Goal: Task Accomplishment & Management: Use online tool/utility

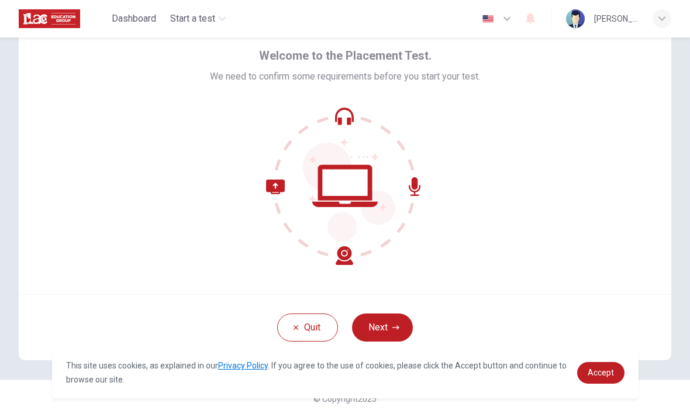
scroll to position [47, 0]
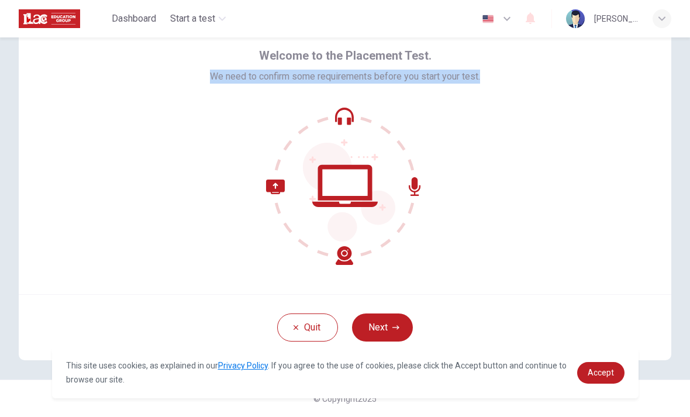
click at [67, 269] on div "Welcome to the Placement Test. We need to confirm some requirements before you …" at bounding box center [345, 153] width 652 height 281
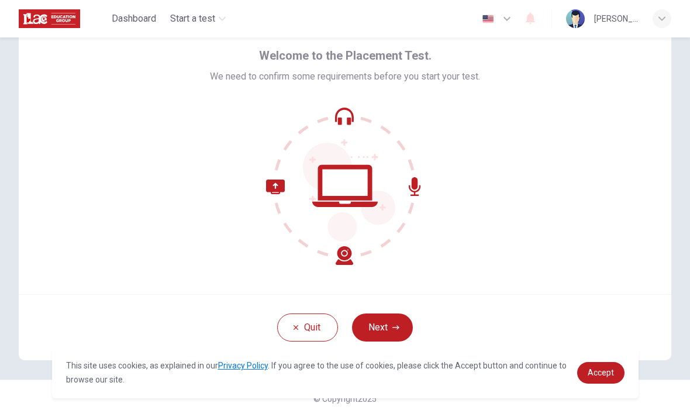
click at [393, 327] on icon "button" at bounding box center [395, 327] width 7 height 7
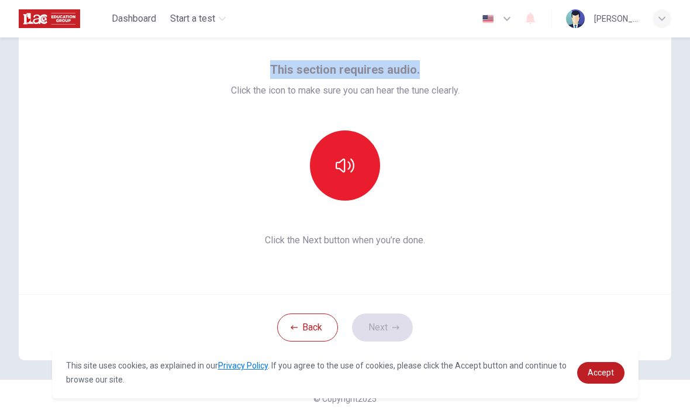
click at [586, 137] on div "This section requires audio. Click the icon to make sure you can hear the tune …" at bounding box center [345, 153] width 652 height 281
click at [355, 161] on button "button" at bounding box center [345, 165] width 70 height 70
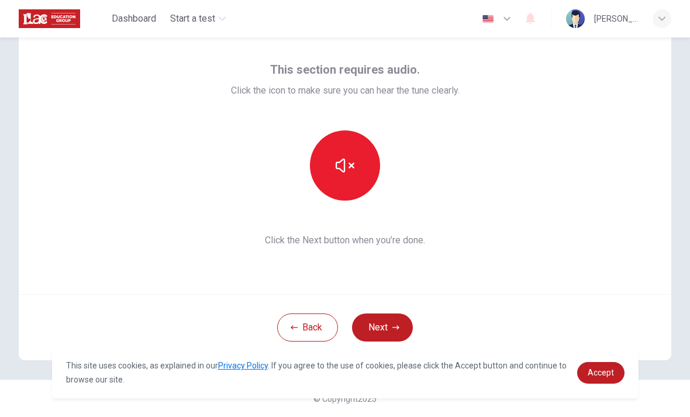
click at [383, 329] on button "Next" at bounding box center [382, 327] width 61 height 28
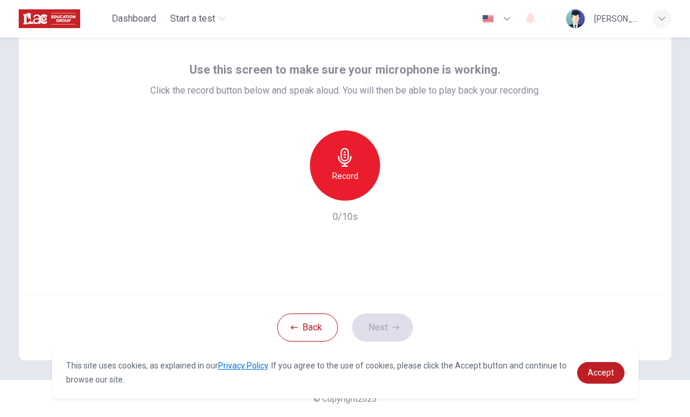
click at [337, 156] on icon "button" at bounding box center [345, 157] width 19 height 19
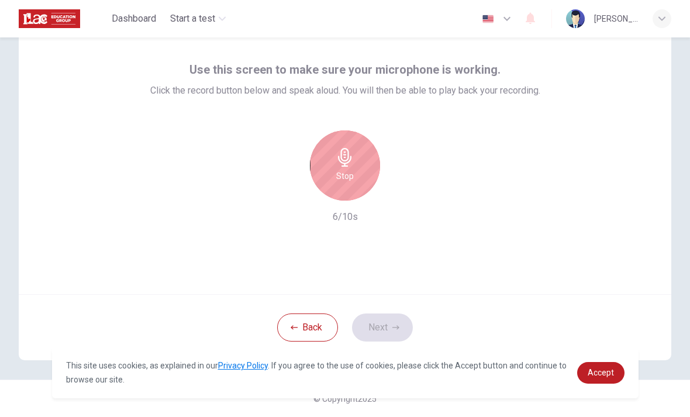
click at [341, 154] on icon "button" at bounding box center [344, 157] width 13 height 19
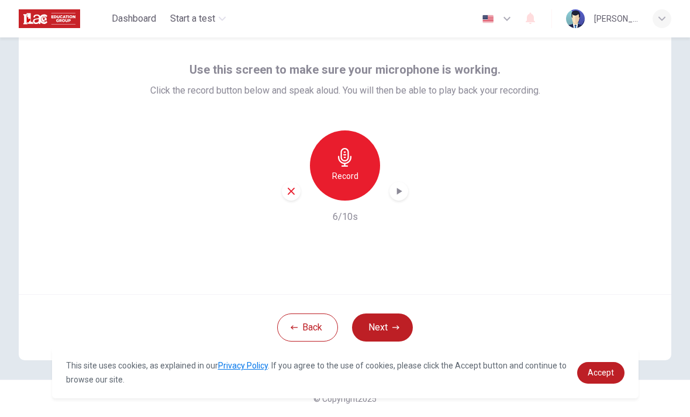
click at [399, 189] on icon "button" at bounding box center [399, 191] width 12 height 12
click at [378, 331] on button "Next" at bounding box center [382, 327] width 61 height 28
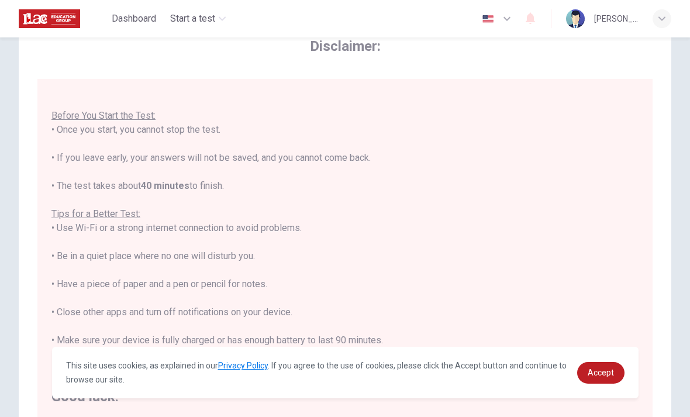
scroll to position [12, 0]
click at [72, 161] on div "You are about to start a Placement Test . Before You Start the Test: • Once you…" at bounding box center [344, 242] width 587 height 323
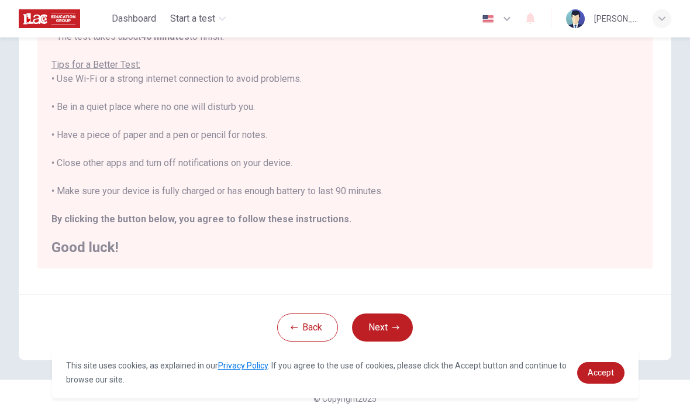
scroll to position [196, 0]
click at [523, 215] on div "You are about to start a Placement Test . Before You Start the Test: • Once you…" at bounding box center [344, 93] width 587 height 323
click at [391, 329] on button "Next" at bounding box center [382, 327] width 61 height 28
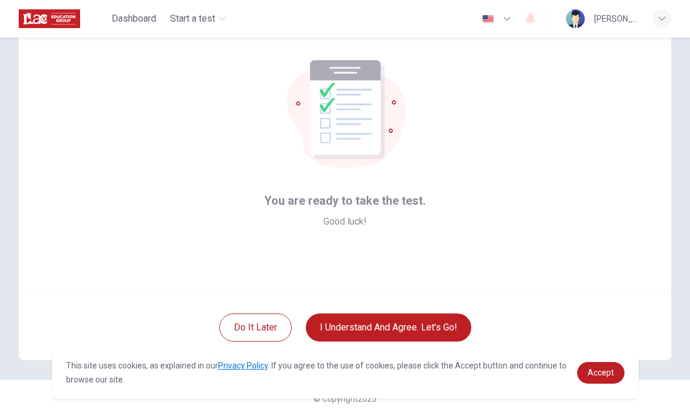
click at [441, 325] on button "I understand and agree. Let’s go!" at bounding box center [388, 327] width 165 height 28
click at [415, 324] on button "I understand and agree. Let’s go!" at bounding box center [388, 327] width 165 height 28
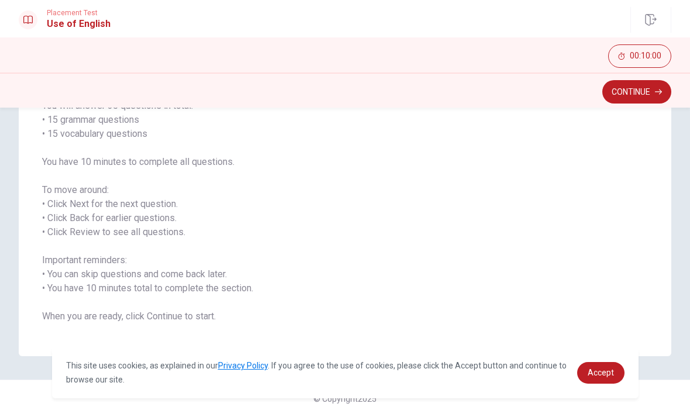
scroll to position [107, 0]
click at [654, 96] on button "Continue" at bounding box center [636, 91] width 69 height 23
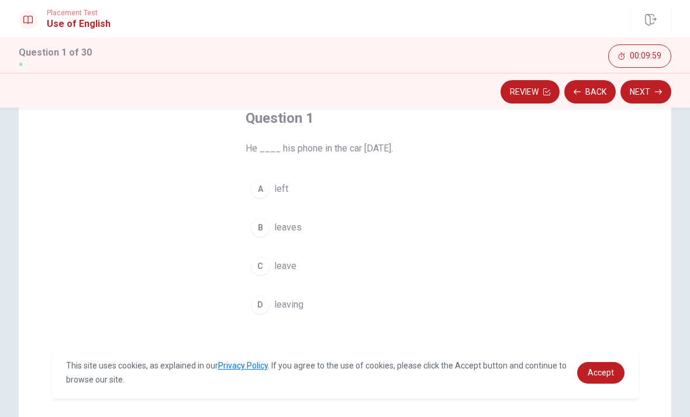
scroll to position [68, 0]
click at [267, 189] on div "A" at bounding box center [260, 190] width 19 height 19
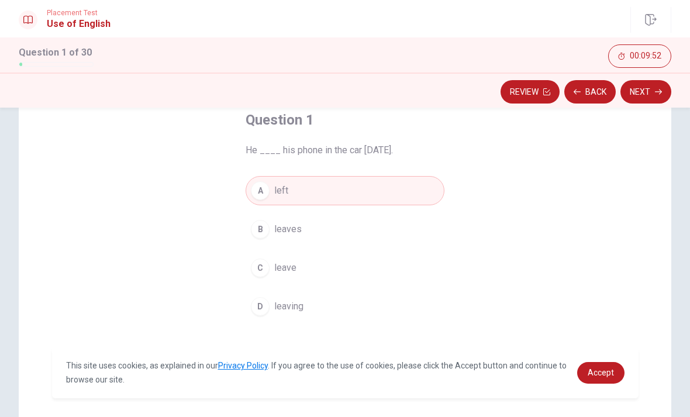
click at [649, 91] on button "Next" at bounding box center [645, 91] width 51 height 23
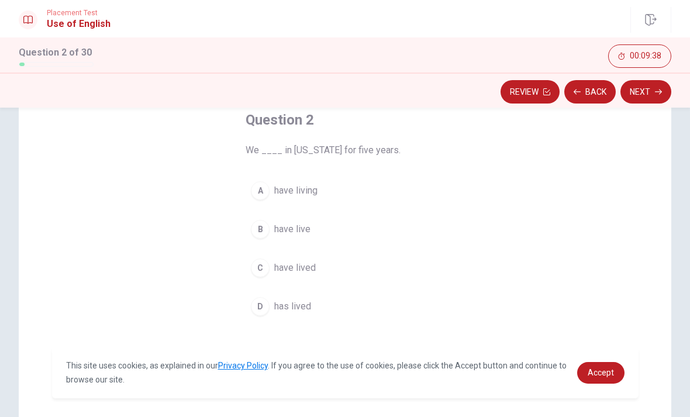
click at [257, 268] on div "C" at bounding box center [260, 267] width 19 height 19
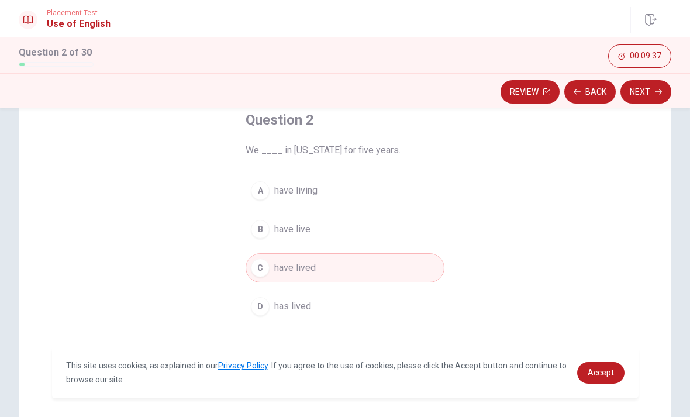
click at [651, 89] on button "Next" at bounding box center [645, 91] width 51 height 23
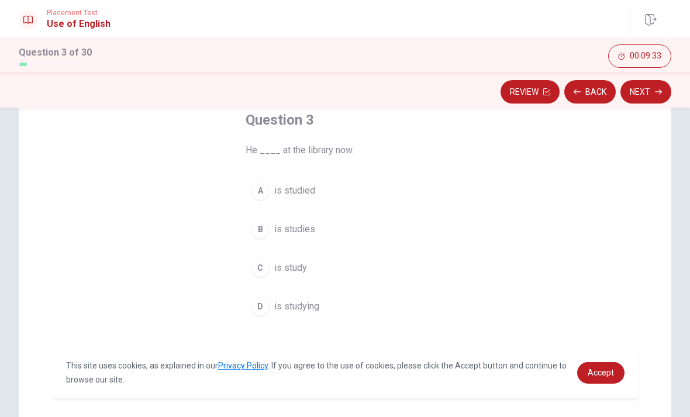
click at [261, 307] on div "D" at bounding box center [260, 306] width 19 height 19
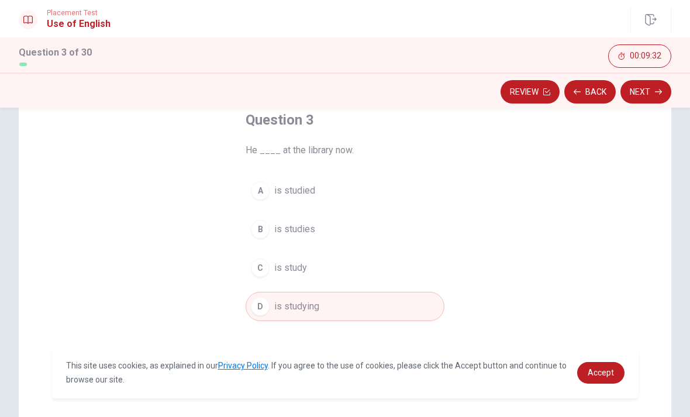
click at [654, 93] on button "Next" at bounding box center [645, 91] width 51 height 23
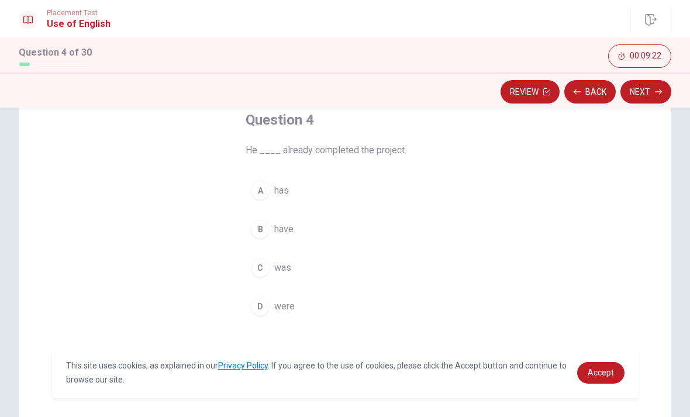
click at [262, 192] on div "A" at bounding box center [260, 190] width 19 height 19
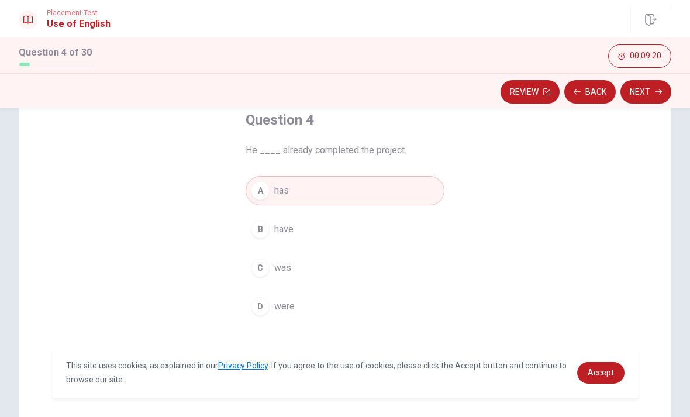
click at [648, 87] on button "Next" at bounding box center [645, 91] width 51 height 23
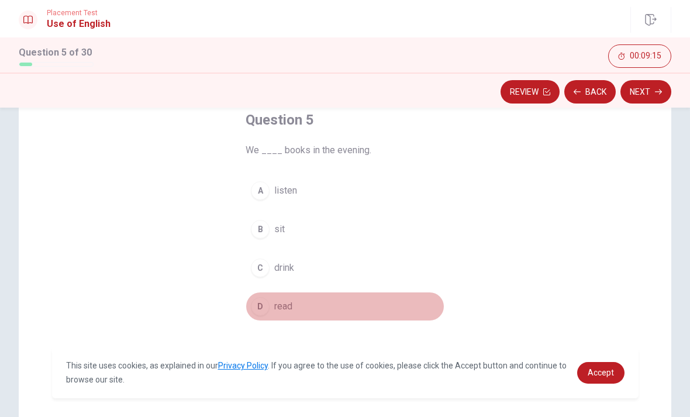
click at [257, 297] on div "D" at bounding box center [260, 306] width 19 height 19
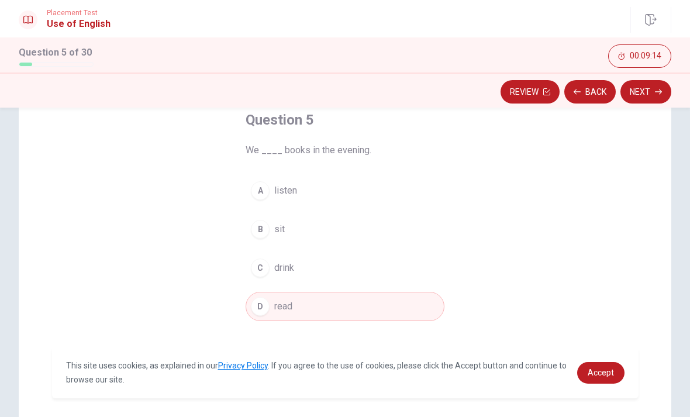
click at [643, 88] on button "Next" at bounding box center [645, 91] width 51 height 23
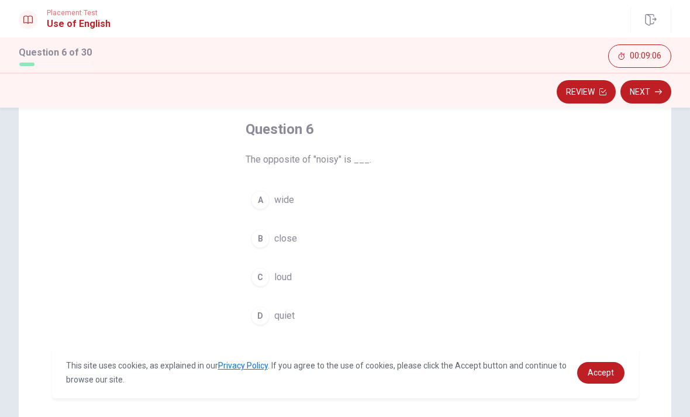
scroll to position [61, 0]
click at [261, 310] on div "D" at bounding box center [260, 313] width 19 height 19
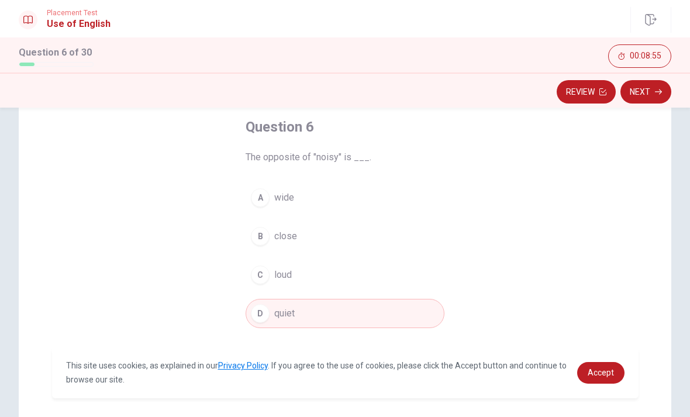
click at [648, 99] on button "Next" at bounding box center [645, 91] width 51 height 23
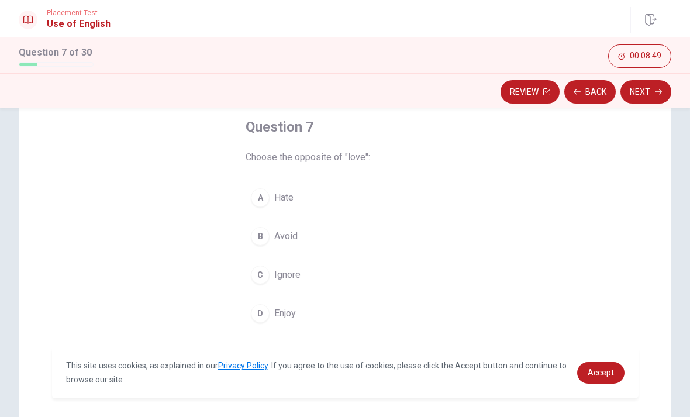
click at [256, 196] on div "A" at bounding box center [260, 197] width 19 height 19
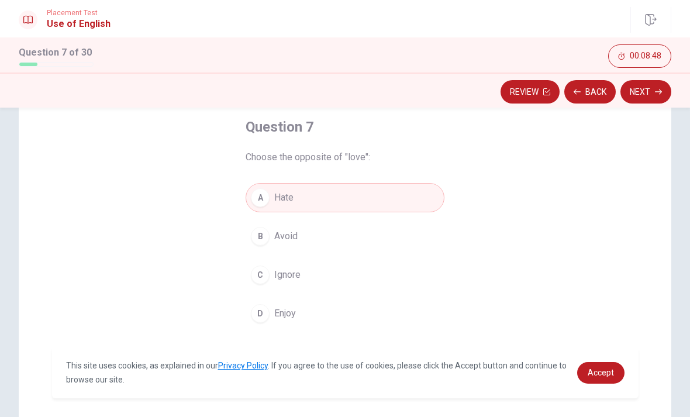
click at [651, 92] on button "Next" at bounding box center [645, 91] width 51 height 23
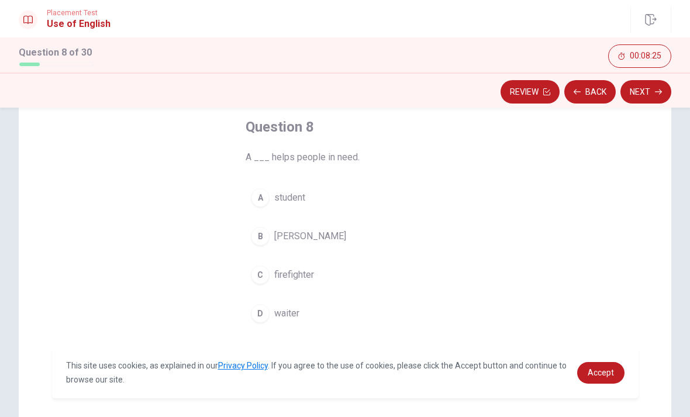
click at [254, 198] on div "A" at bounding box center [260, 197] width 19 height 19
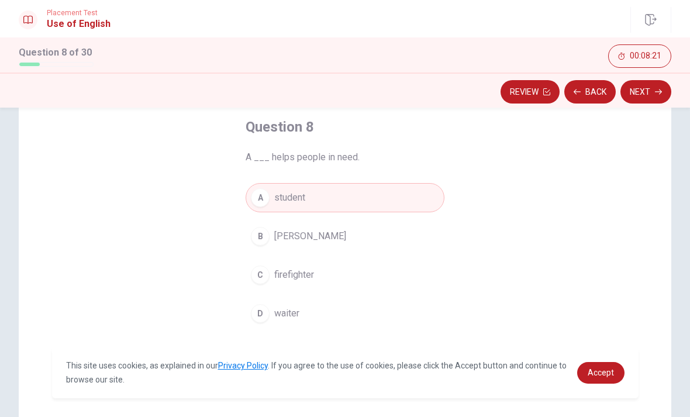
click at [256, 238] on div "B" at bounding box center [260, 236] width 19 height 19
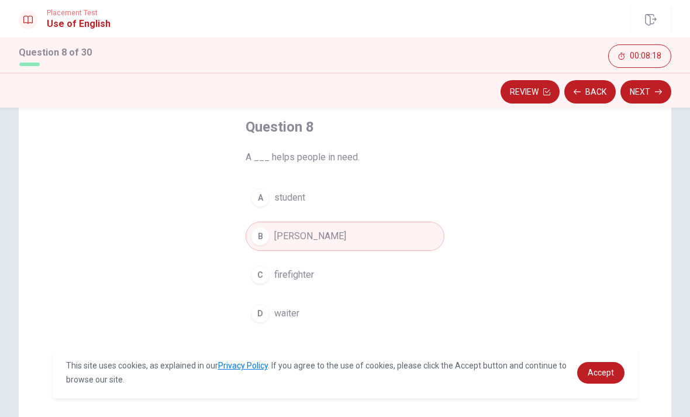
click at [256, 197] on div "A" at bounding box center [260, 197] width 19 height 19
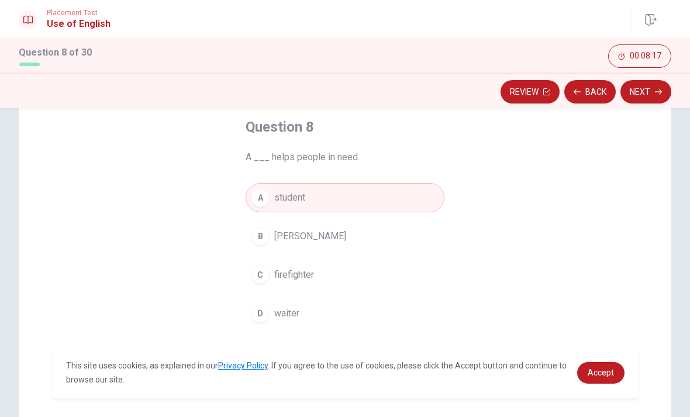
click at [262, 277] on div "C" at bounding box center [260, 274] width 19 height 19
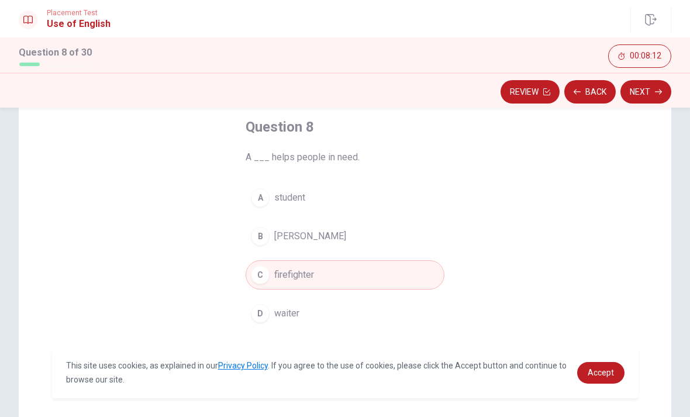
click at [642, 103] on button "Next" at bounding box center [645, 91] width 51 height 23
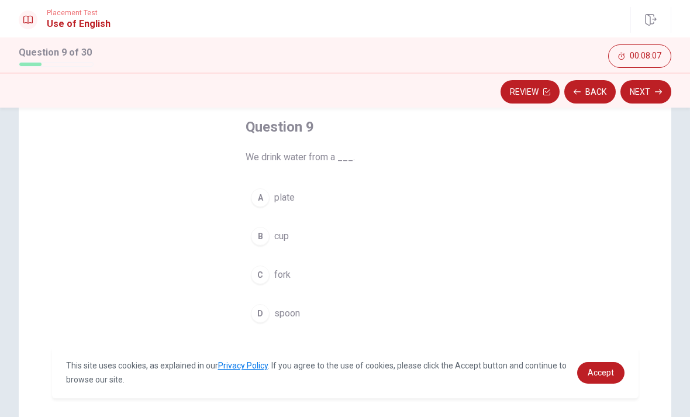
click at [260, 236] on div "B" at bounding box center [260, 236] width 19 height 19
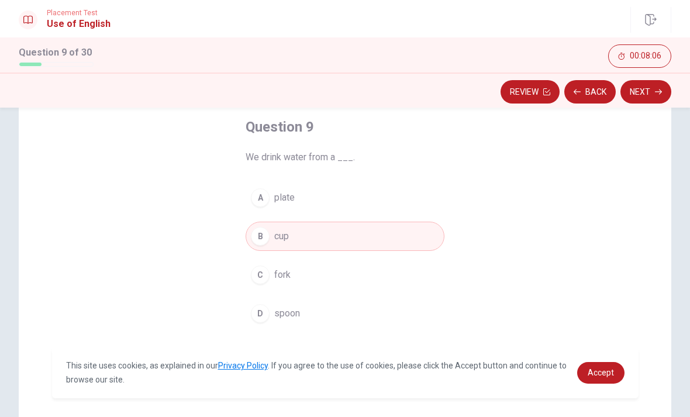
click at [644, 94] on button "Next" at bounding box center [645, 91] width 51 height 23
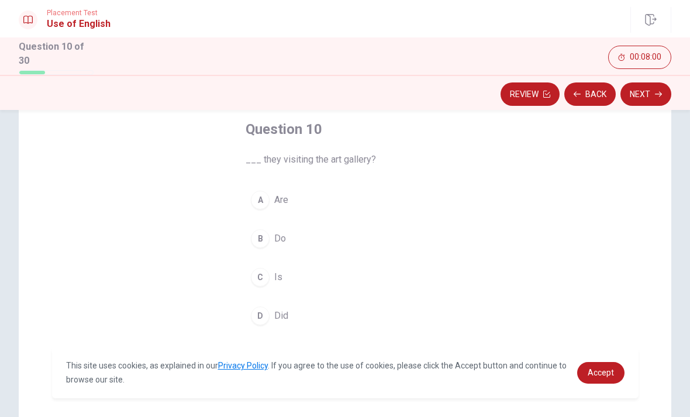
click at [260, 196] on div "A" at bounding box center [260, 200] width 19 height 19
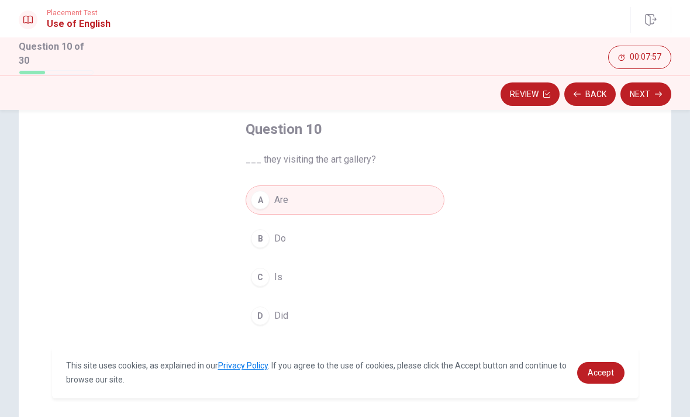
click at [637, 93] on button "Next" at bounding box center [645, 93] width 51 height 23
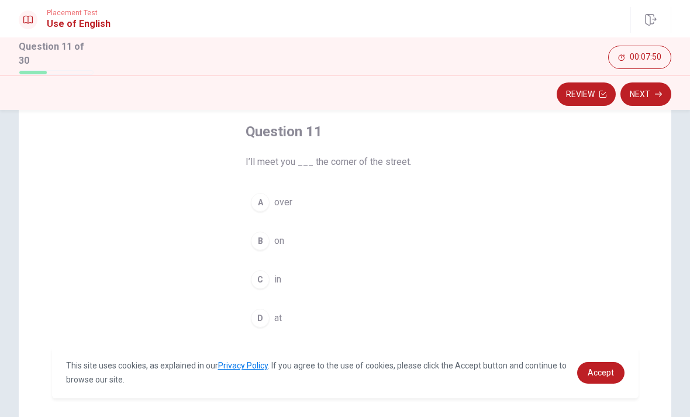
scroll to position [60, 0]
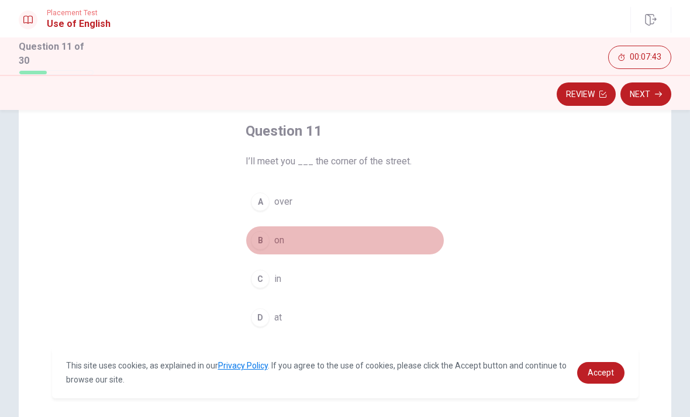
click at [260, 231] on div "B" at bounding box center [260, 240] width 19 height 19
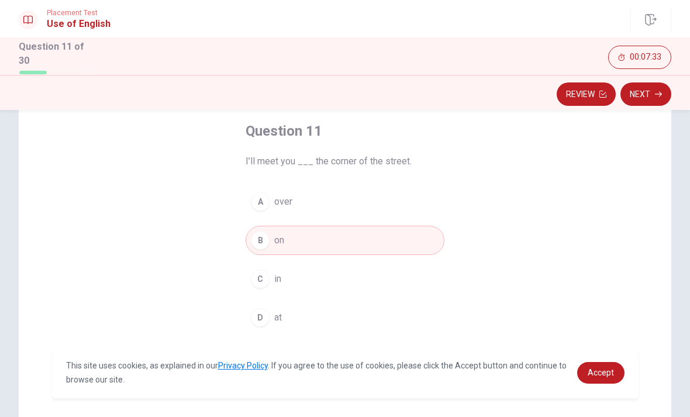
click at [646, 91] on button "Next" at bounding box center [645, 93] width 51 height 23
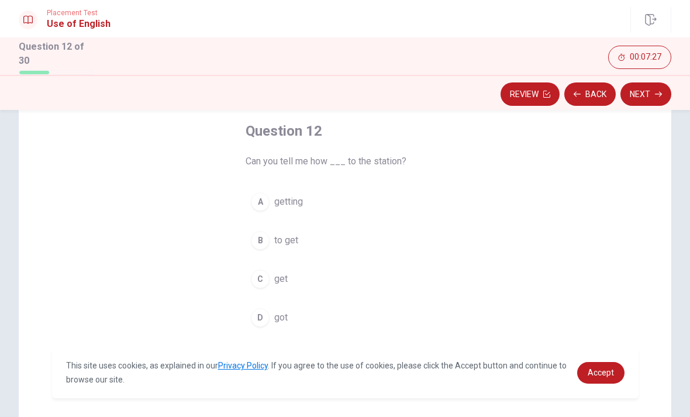
click at [262, 235] on div "B" at bounding box center [260, 240] width 19 height 19
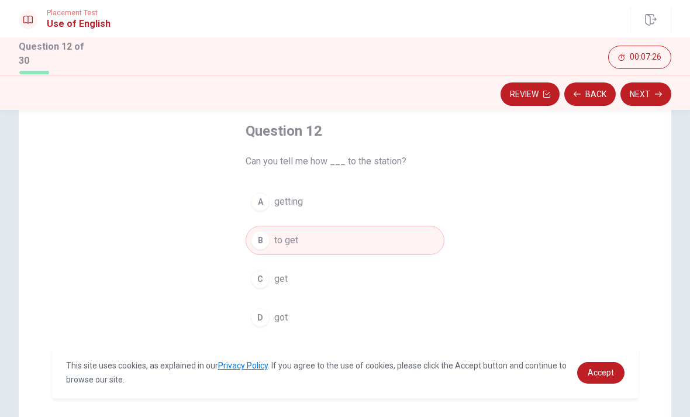
click at [645, 95] on button "Next" at bounding box center [645, 93] width 51 height 23
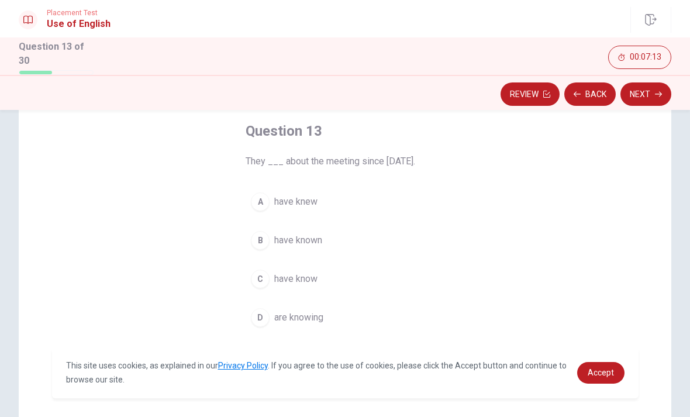
click at [263, 243] on div "B" at bounding box center [260, 240] width 19 height 19
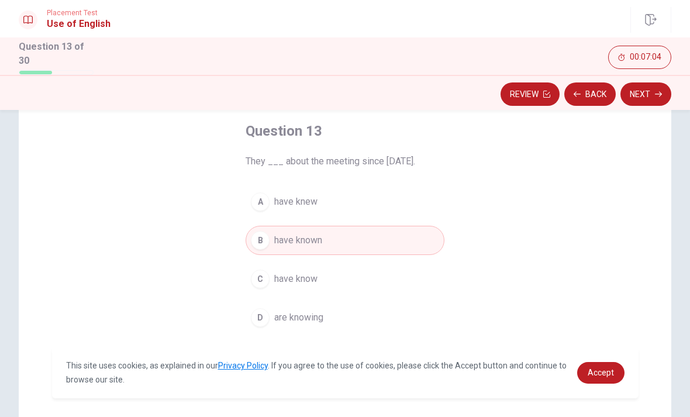
click at [642, 93] on button "Next" at bounding box center [645, 93] width 51 height 23
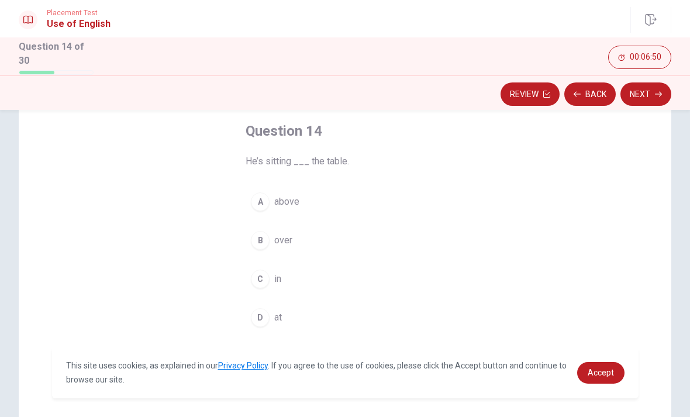
click at [260, 311] on div "D" at bounding box center [260, 317] width 19 height 19
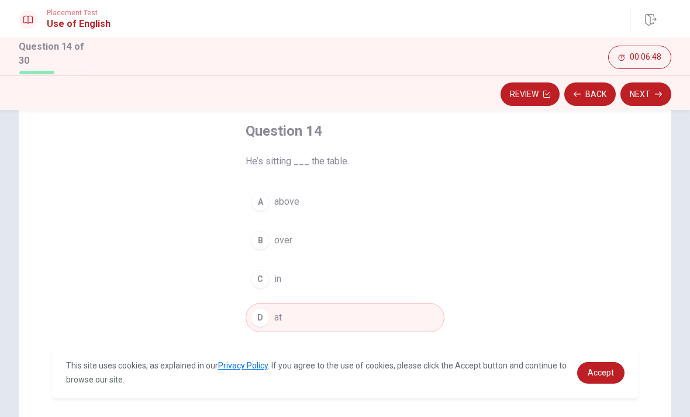
click at [266, 188] on button "A above" at bounding box center [345, 201] width 199 height 29
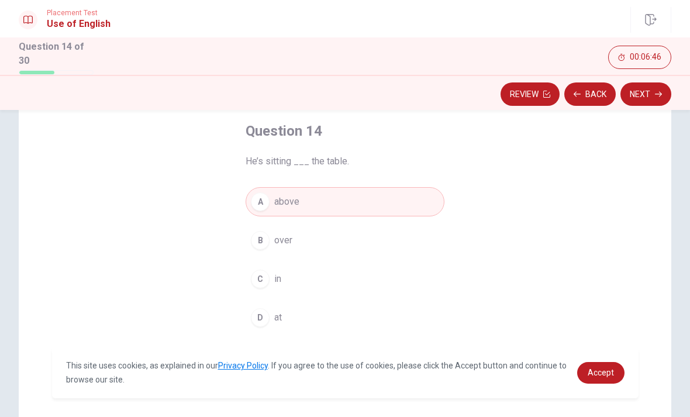
click at [265, 212] on button "A above" at bounding box center [345, 201] width 199 height 29
click at [271, 218] on div "A above B over C in D at" at bounding box center [345, 259] width 199 height 145
click at [248, 238] on button "B over" at bounding box center [345, 240] width 199 height 29
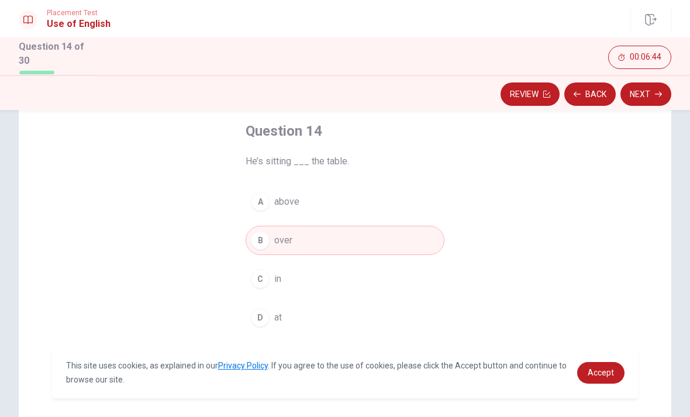
click at [265, 234] on div "B" at bounding box center [260, 240] width 19 height 19
click at [651, 94] on button "Next" at bounding box center [645, 93] width 51 height 23
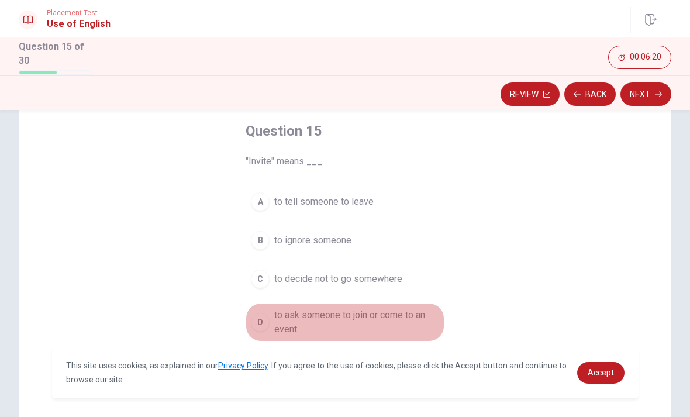
click at [262, 317] on div "D" at bounding box center [260, 322] width 19 height 19
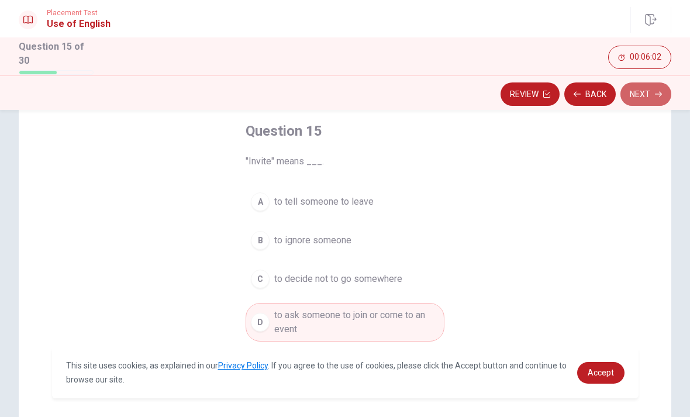
click at [646, 96] on button "Next" at bounding box center [645, 93] width 51 height 23
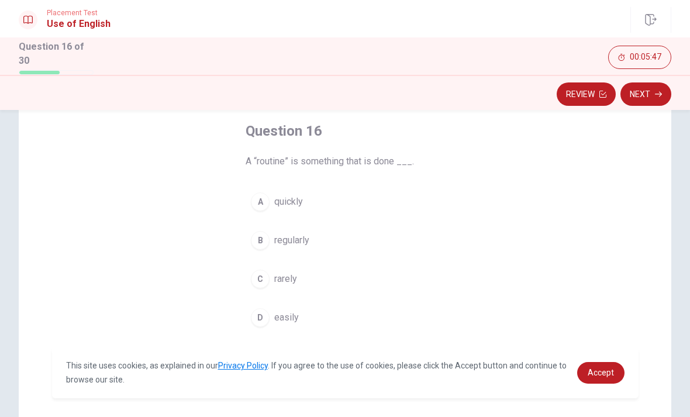
click at [250, 239] on button "B regularly" at bounding box center [345, 240] width 199 height 29
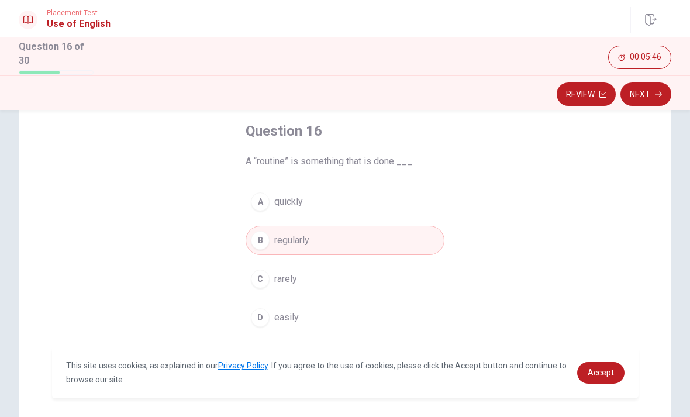
click at [648, 101] on button "Next" at bounding box center [645, 93] width 51 height 23
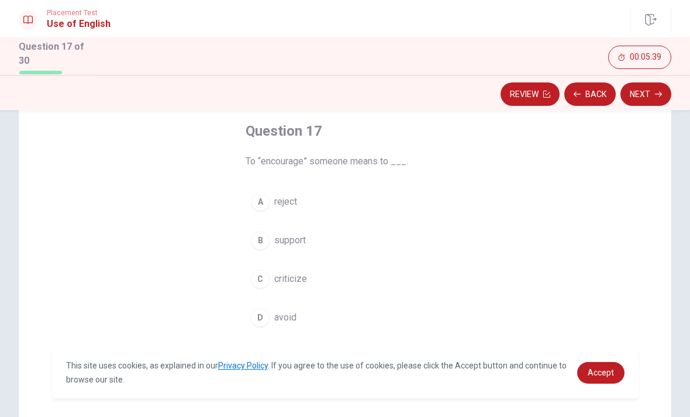
click at [262, 236] on div "B" at bounding box center [260, 240] width 19 height 19
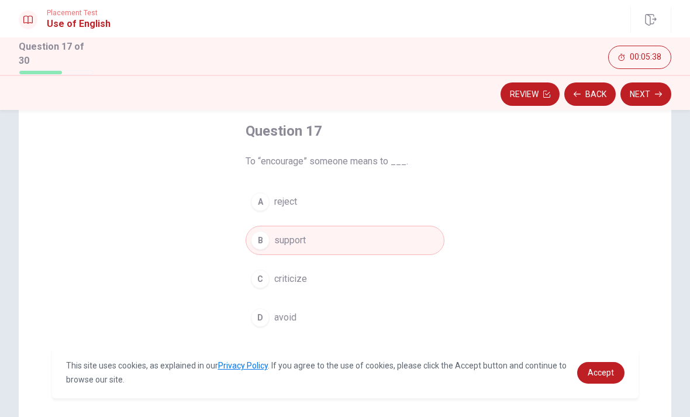
click at [654, 92] on button "Next" at bounding box center [645, 93] width 51 height 23
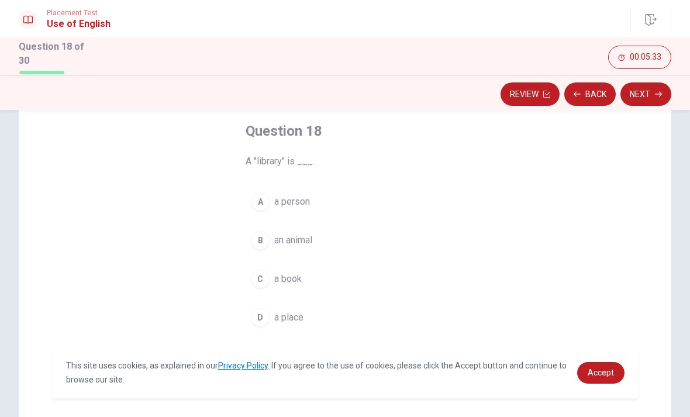
click at [260, 316] on div "D" at bounding box center [260, 317] width 19 height 19
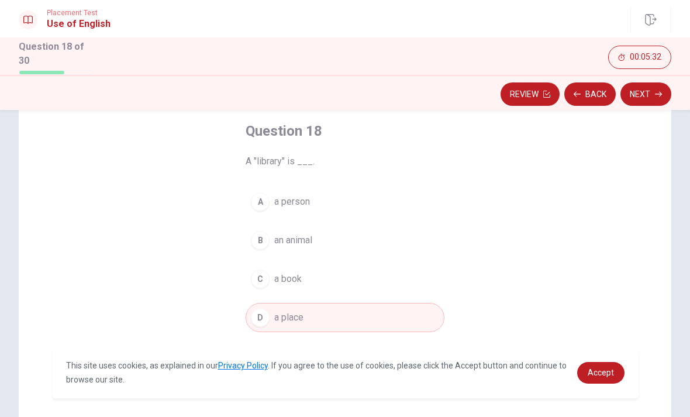
click at [654, 87] on button "Next" at bounding box center [645, 93] width 51 height 23
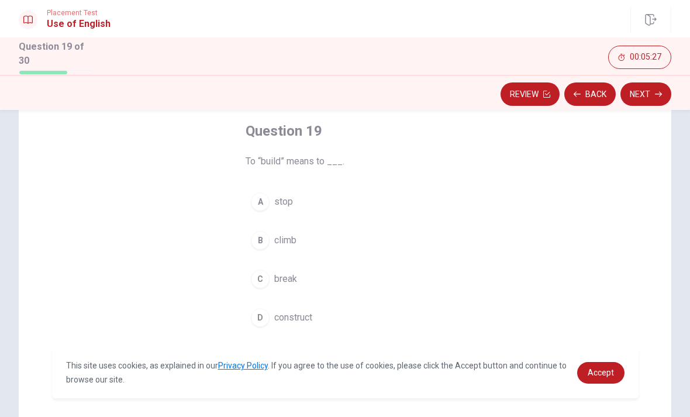
click at [260, 313] on div "D" at bounding box center [260, 317] width 19 height 19
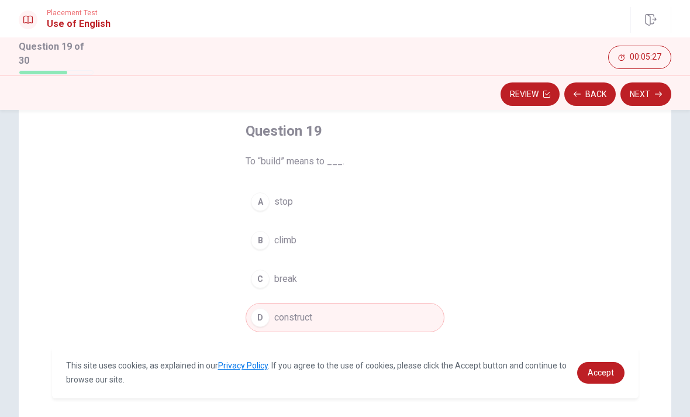
click at [656, 94] on icon "button" at bounding box center [658, 94] width 7 height 7
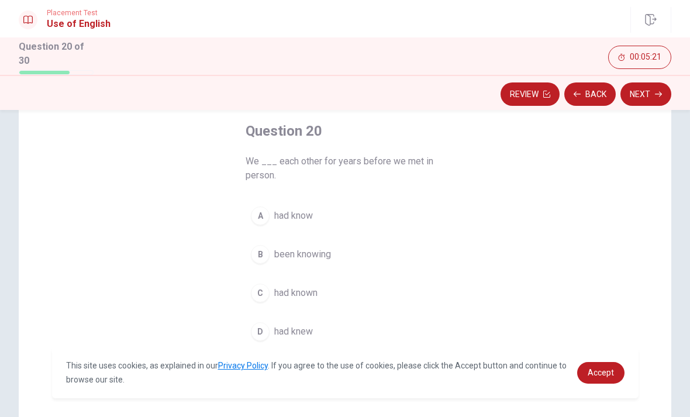
click at [263, 286] on div "C" at bounding box center [260, 293] width 19 height 19
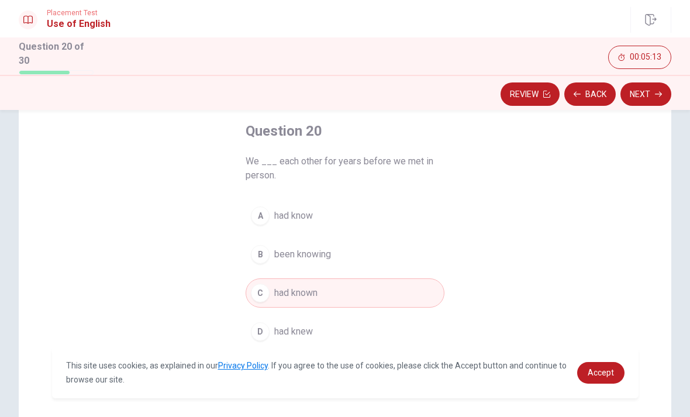
click at [646, 95] on button "Next" at bounding box center [645, 93] width 51 height 23
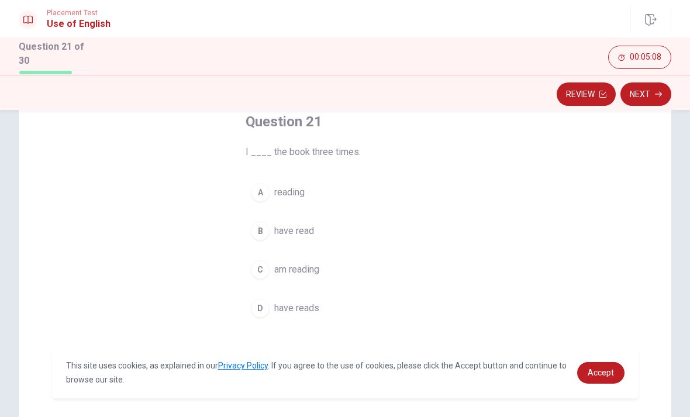
scroll to position [71, 0]
click at [258, 234] on div "B" at bounding box center [260, 228] width 19 height 19
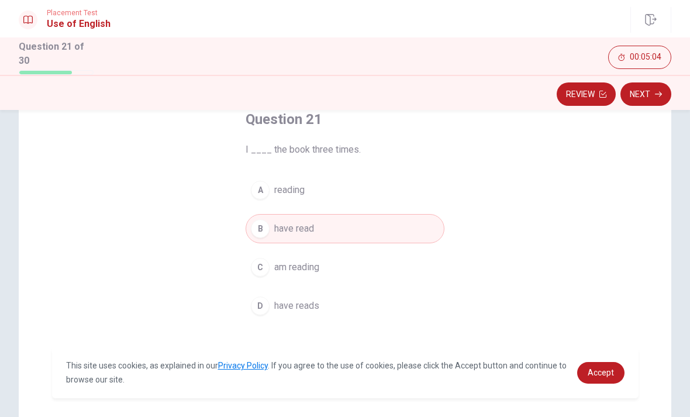
click at [650, 95] on button "Next" at bounding box center [645, 93] width 51 height 23
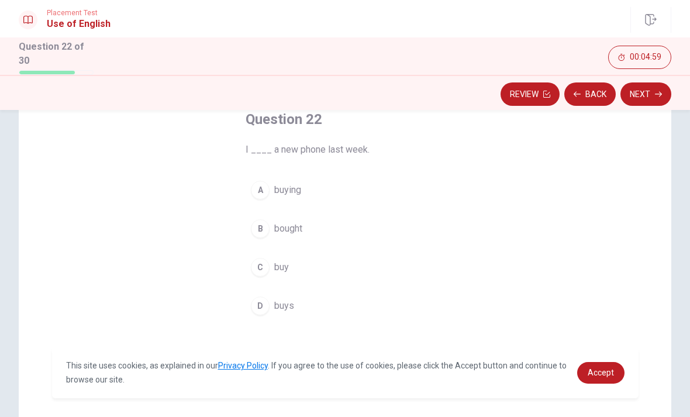
click at [260, 221] on div "B" at bounding box center [260, 228] width 19 height 19
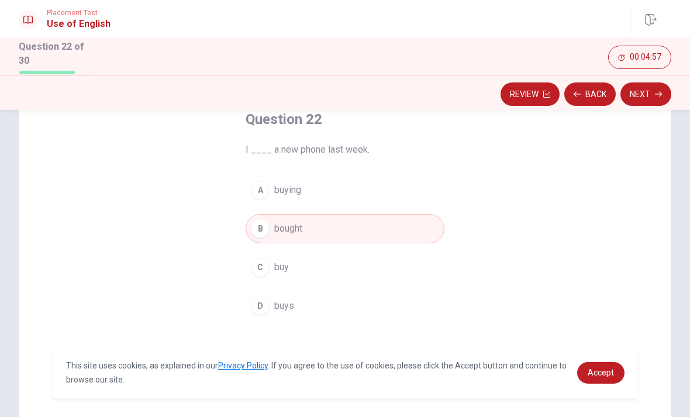
click at [651, 96] on button "Next" at bounding box center [645, 93] width 51 height 23
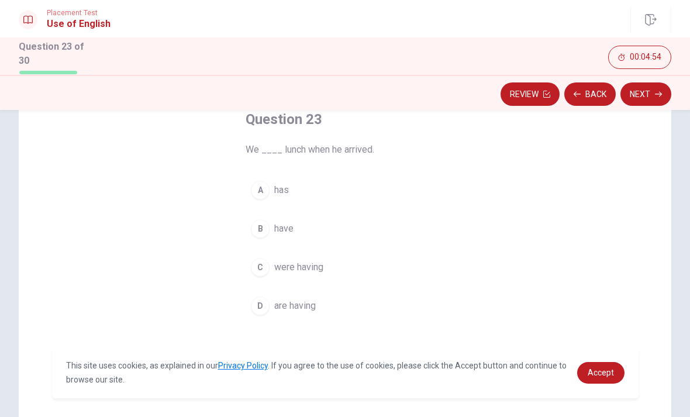
click at [267, 222] on div "B" at bounding box center [260, 228] width 19 height 19
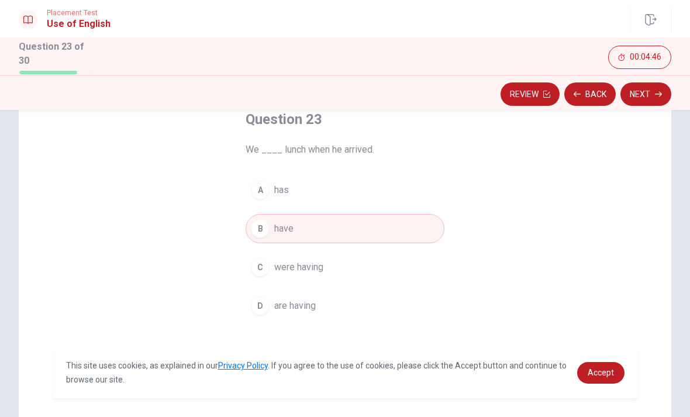
click at [267, 264] on div "C" at bounding box center [260, 267] width 19 height 19
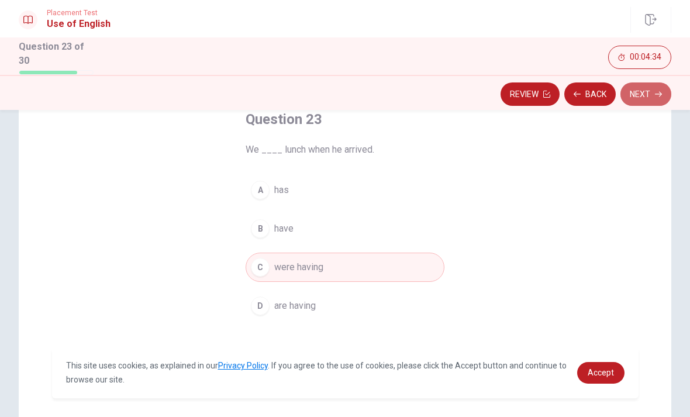
click at [654, 92] on button "Next" at bounding box center [645, 93] width 51 height 23
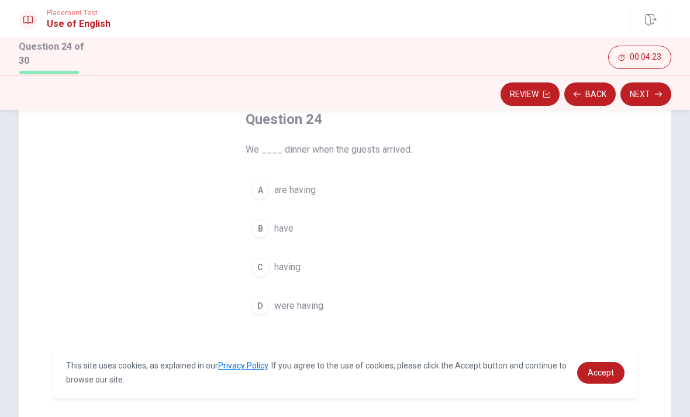
click at [260, 307] on div "D" at bounding box center [260, 305] width 19 height 19
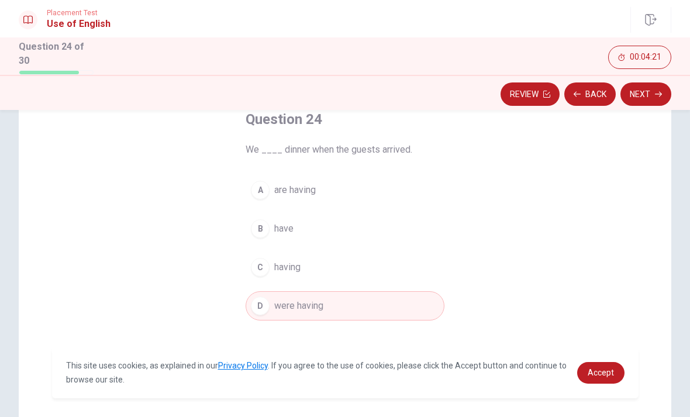
click at [641, 98] on button "Next" at bounding box center [645, 93] width 51 height 23
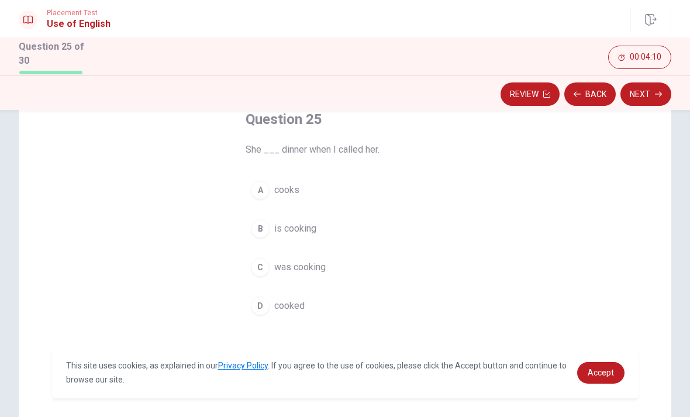
click at [257, 312] on div "D" at bounding box center [260, 305] width 19 height 19
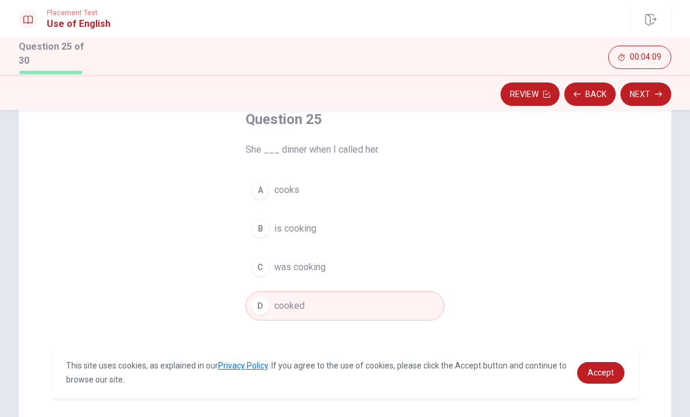
click at [263, 184] on div "A" at bounding box center [260, 190] width 19 height 19
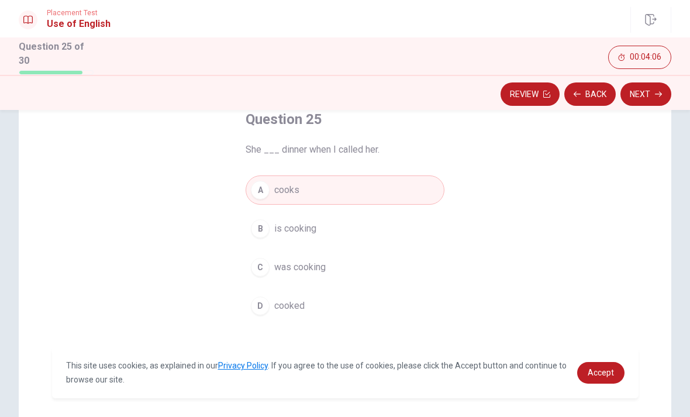
click at [259, 264] on div "C" at bounding box center [260, 267] width 19 height 19
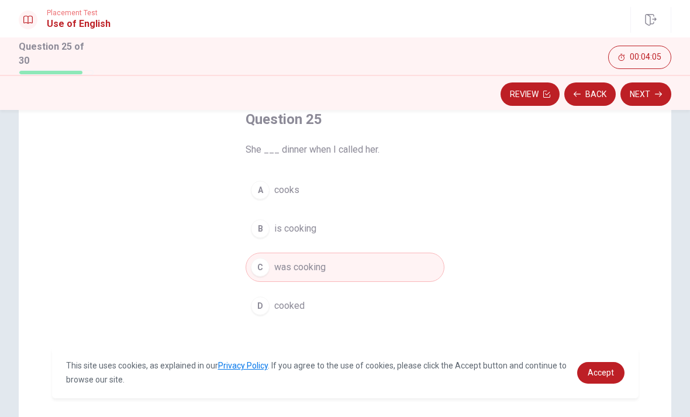
click at [644, 91] on button "Next" at bounding box center [645, 93] width 51 height 23
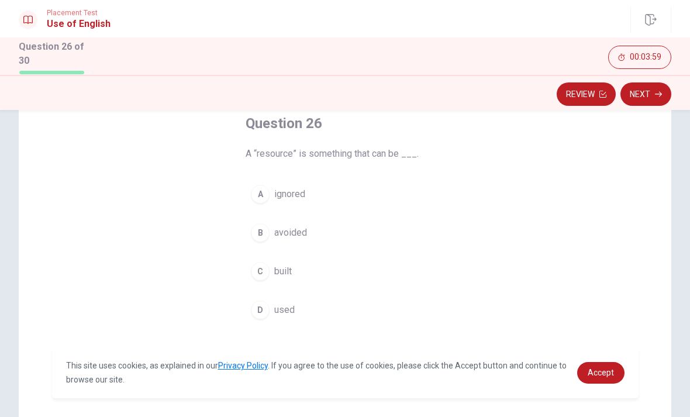
scroll to position [69, 0]
click at [254, 310] on div "D" at bounding box center [260, 308] width 19 height 19
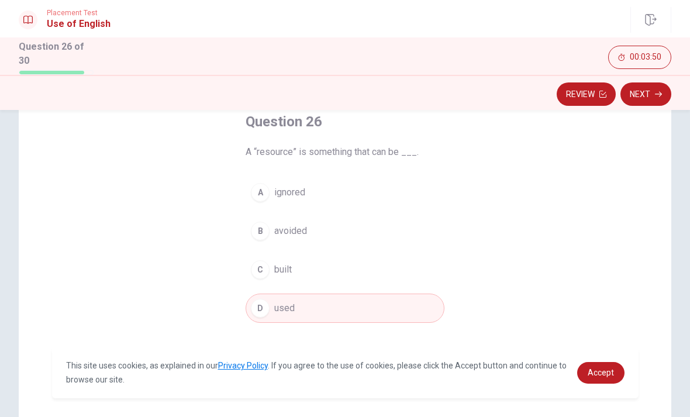
click at [639, 91] on button "Next" at bounding box center [645, 93] width 51 height 23
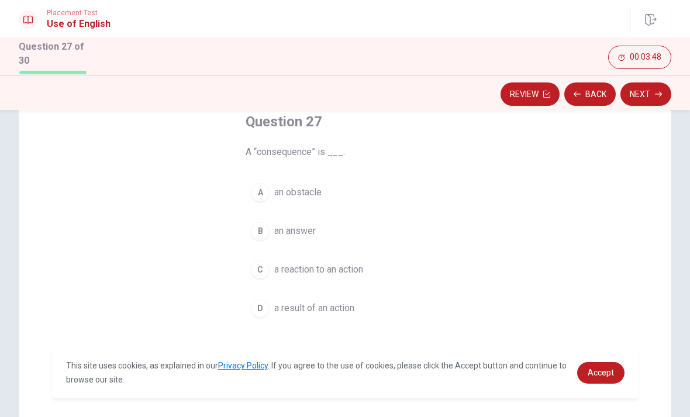
click at [590, 94] on button "Back" at bounding box center [589, 93] width 51 height 23
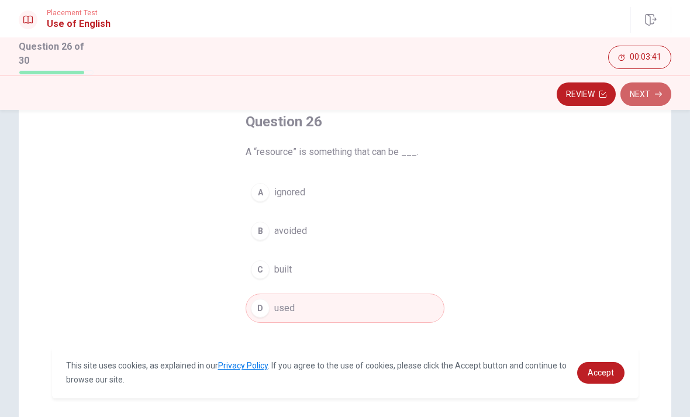
click at [652, 94] on button "Next" at bounding box center [645, 93] width 51 height 23
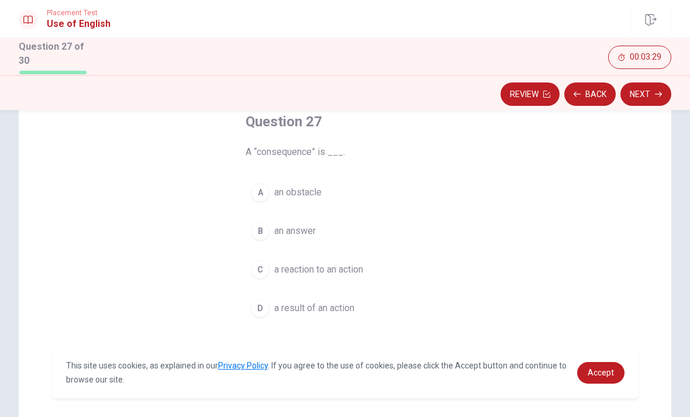
click at [254, 230] on div "B" at bounding box center [260, 231] width 19 height 19
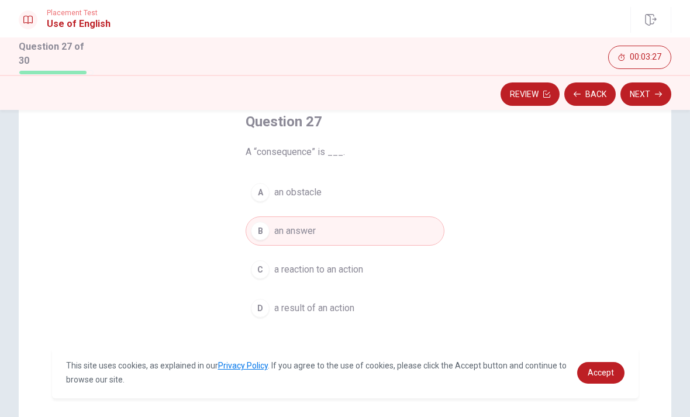
click at [263, 306] on div "D" at bounding box center [260, 308] width 19 height 19
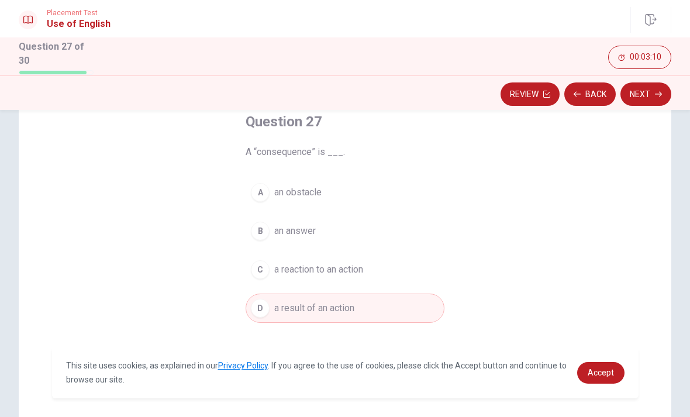
click at [645, 84] on button "Next" at bounding box center [645, 93] width 51 height 23
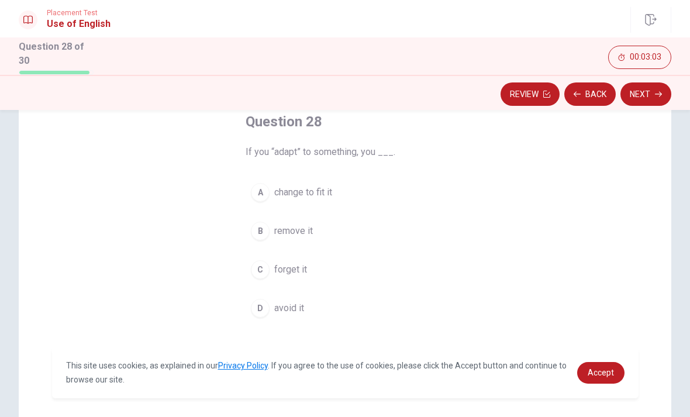
click at [262, 183] on div "A" at bounding box center [260, 192] width 19 height 19
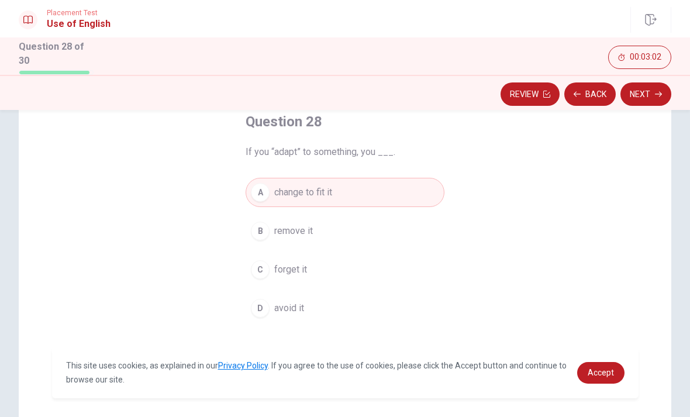
click at [641, 96] on button "Next" at bounding box center [645, 93] width 51 height 23
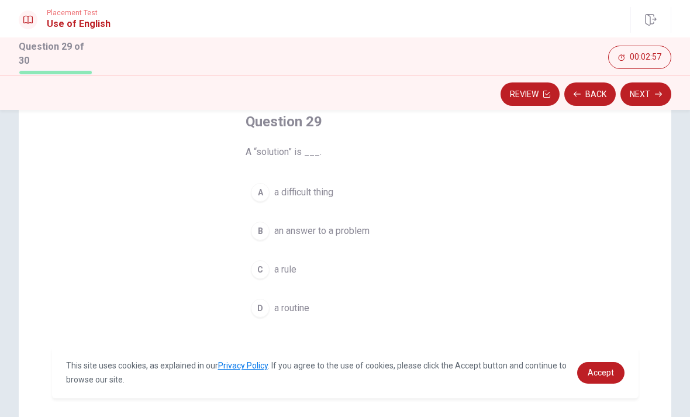
click at [263, 239] on button "B an answer to a problem" at bounding box center [345, 230] width 199 height 29
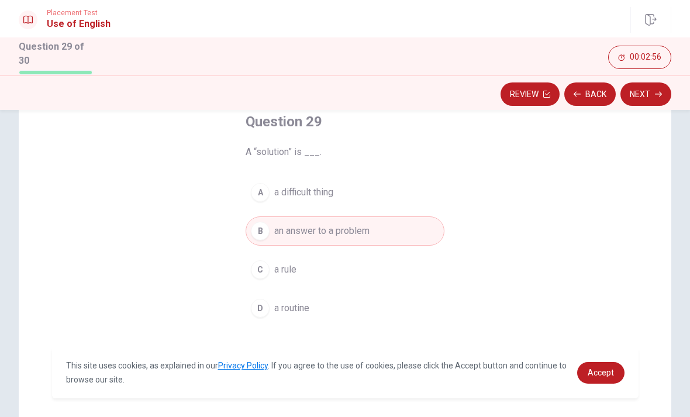
click at [651, 94] on button "Next" at bounding box center [645, 93] width 51 height 23
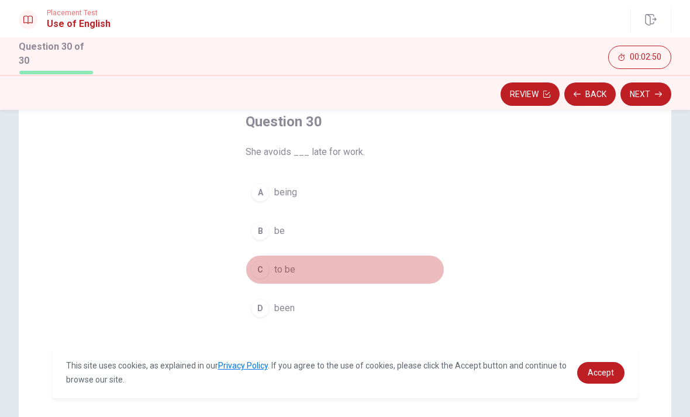
click at [263, 265] on div "C" at bounding box center [260, 269] width 19 height 19
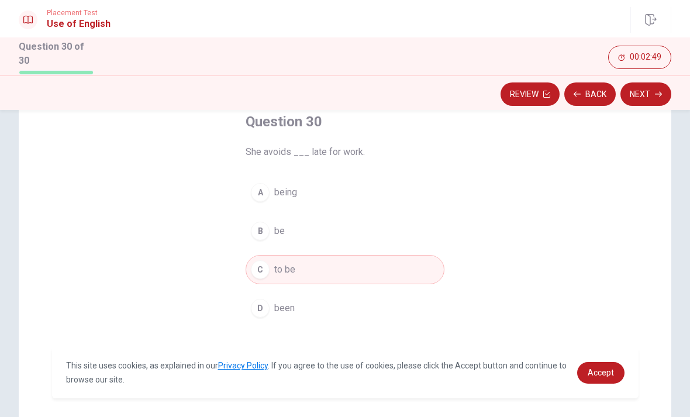
click at [662, 89] on button "Next" at bounding box center [645, 93] width 51 height 23
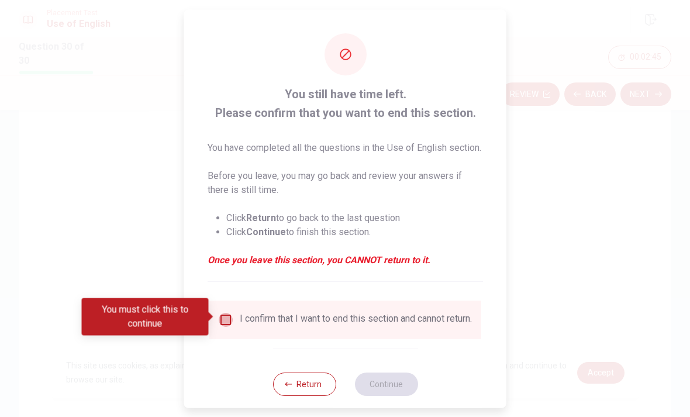
click at [228, 312] on input "You must click this to continue" at bounding box center [226, 319] width 14 height 14
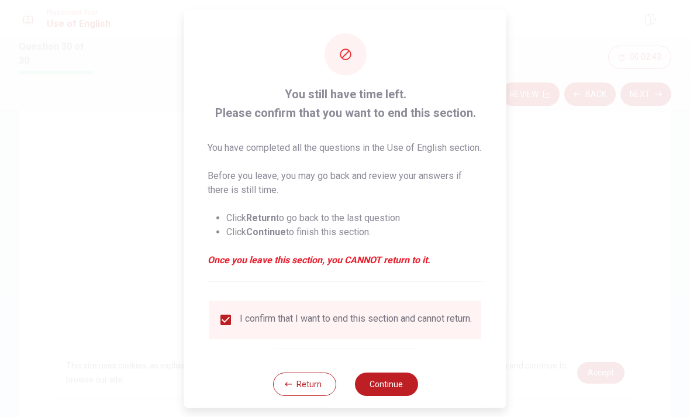
click at [387, 388] on button "Continue" at bounding box center [385, 383] width 63 height 23
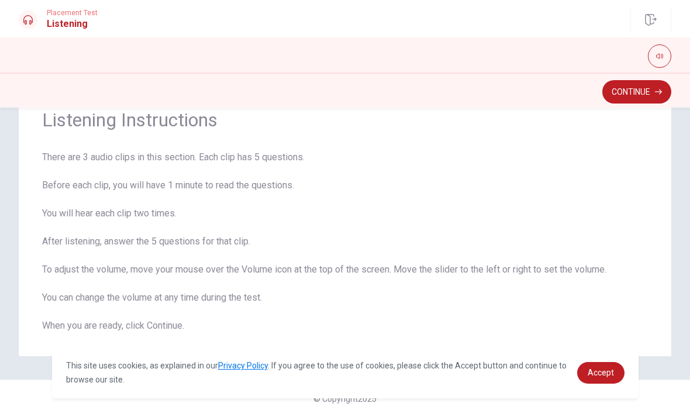
scroll to position [46, 0]
click at [634, 100] on button "Continue" at bounding box center [636, 91] width 69 height 23
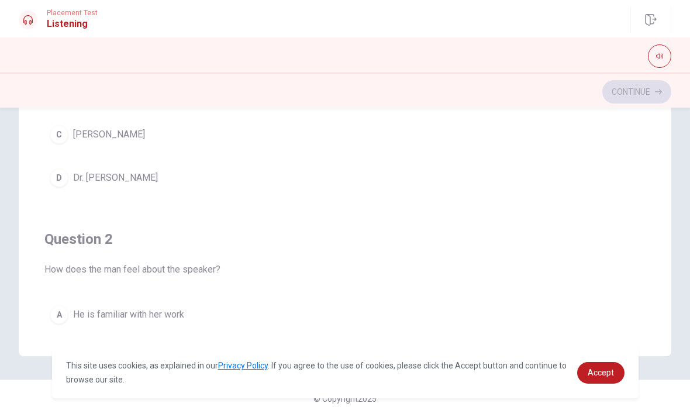
scroll to position [0, 0]
